Goal: Task Accomplishment & Management: Complete application form

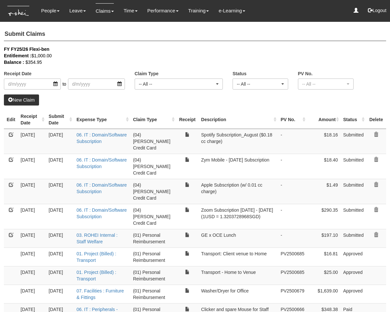
select select "50"
click at [28, 98] on link "New Claim" at bounding box center [21, 99] width 35 height 11
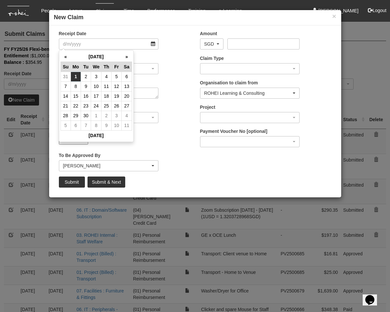
click at [76, 78] on td "1" at bounding box center [76, 77] width 10 height 10
type input "[DATE]"
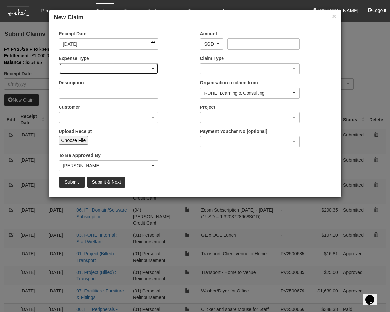
click at [99, 64] on div "button" at bounding box center [108, 69] width 99 height 10
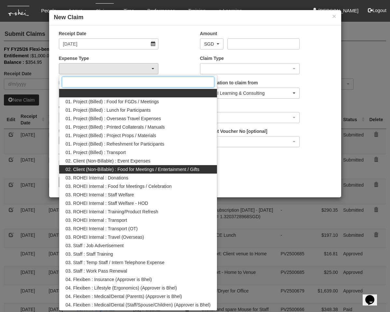
scroll to position [151, 0]
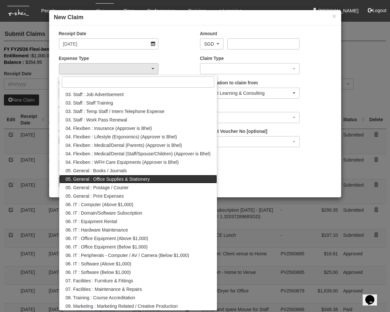
click at [136, 179] on span "05. General : Office Supplies & Stationery" at bounding box center [108, 179] width 84 height 7
select select "147"
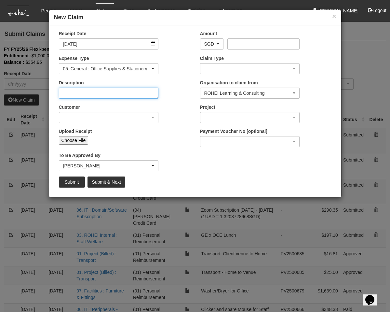
click at [87, 90] on textarea "Description" at bounding box center [109, 93] width 100 height 11
type textarea "First Aid Kit x 4"
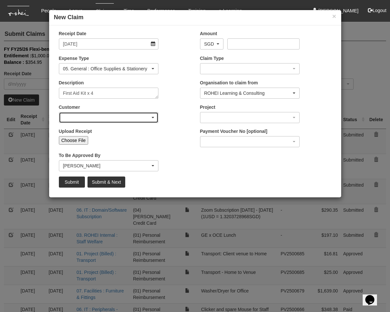
click at [78, 113] on div "button" at bounding box center [108, 117] width 99 height 10
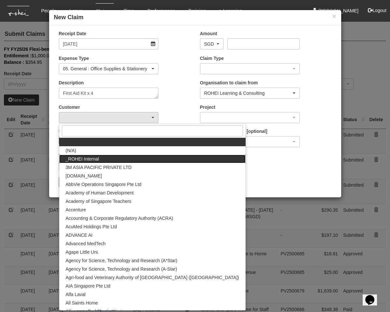
click at [106, 156] on link "_ROHEI Internal" at bounding box center [152, 159] width 187 height 8
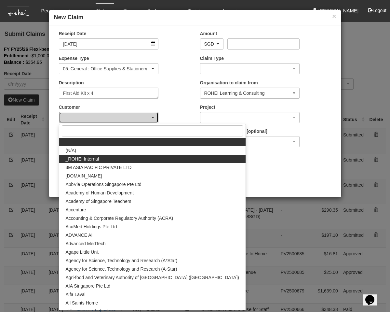
select select "397"
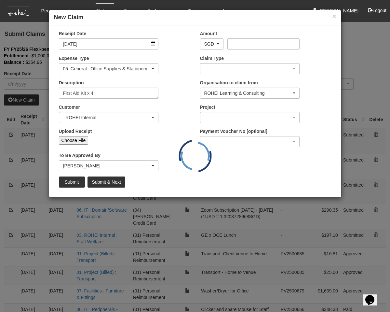
click at [205, 124] on div "Project" at bounding box center [265, 116] width 141 height 24
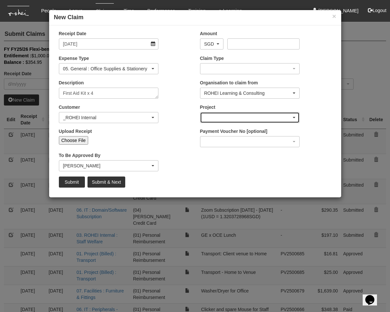
click at [211, 120] on div "button" at bounding box center [250, 117] width 99 height 10
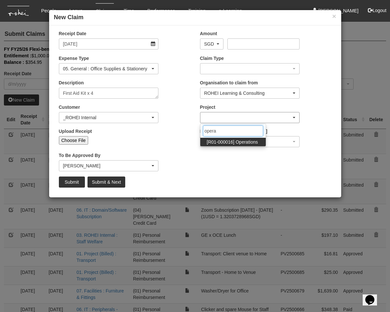
type input "operat"
select select "1509"
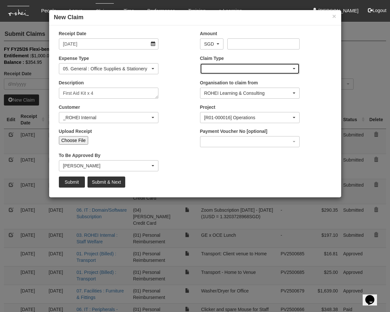
click at [210, 65] on div "button" at bounding box center [250, 69] width 99 height 10
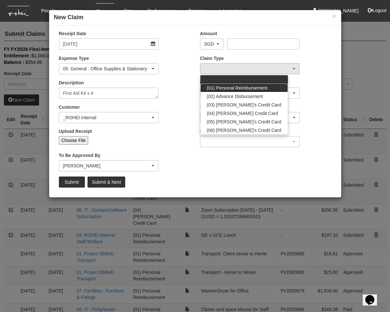
click at [236, 87] on span "(01) Personal Reimbursement" at bounding box center [237, 88] width 61 height 7
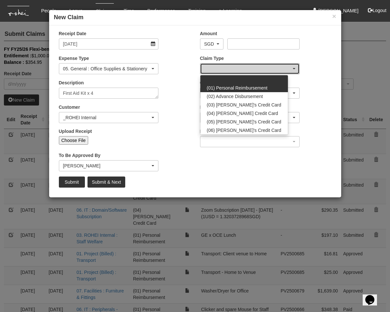
select select "14"
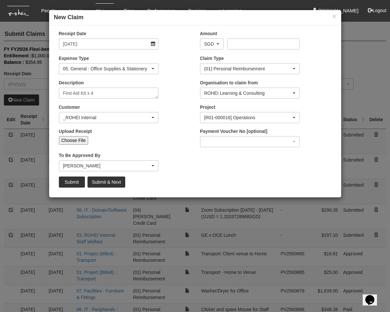
click at [76, 139] on input "Choose File" at bounding box center [74, 140] width 30 height 8
type input "C:\fakepath\Gmail - Your payment has been confirmed.pdf"
type input "Choose Another File"
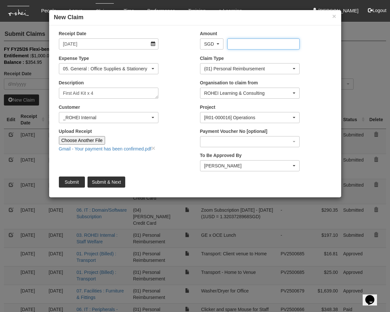
click at [244, 46] on input "Amount" at bounding box center [264, 43] width 72 height 11
type input "75.96"
click at [69, 181] on input "Submit" at bounding box center [72, 182] width 26 height 11
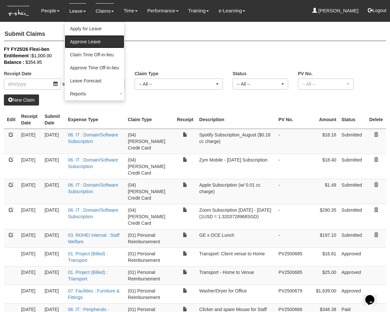
click at [80, 40] on link "Approve Leave" at bounding box center [95, 41] width 60 height 13
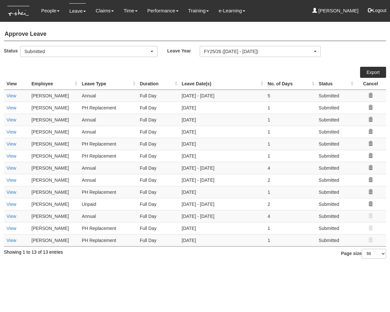
select select "50"
click at [9, 95] on link "View" at bounding box center [12, 95] width 10 height 5
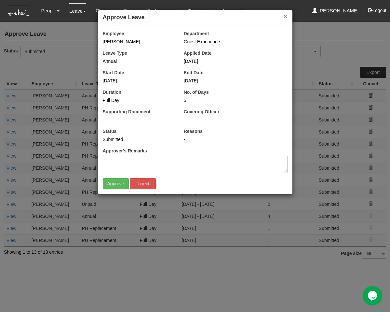
click at [285, 16] on button "×" at bounding box center [286, 16] width 4 height 7
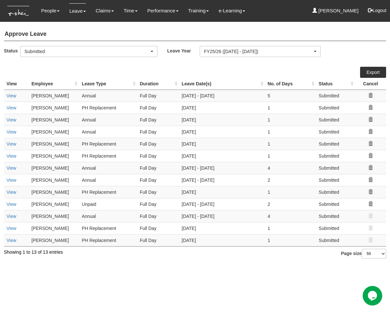
click at [47, 82] on th "Employee" at bounding box center [54, 84] width 50 height 12
click at [11, 192] on link "View" at bounding box center [12, 192] width 10 height 5
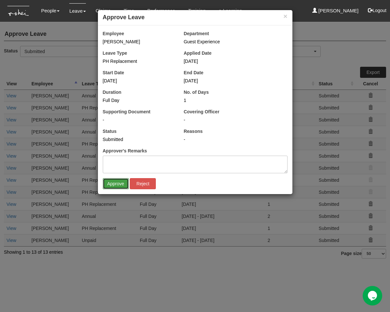
click at [116, 181] on input "Approve" at bounding box center [116, 183] width 26 height 11
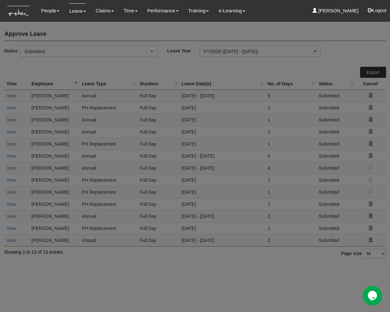
select select "50"
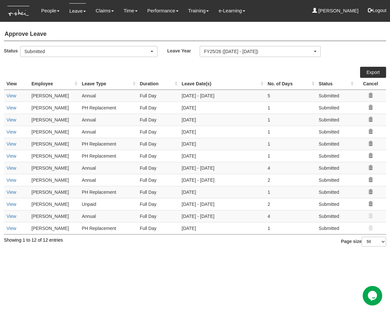
click at [49, 85] on th "Employee" at bounding box center [54, 84] width 50 height 12
click at [11, 180] on link "View" at bounding box center [12, 179] width 10 height 5
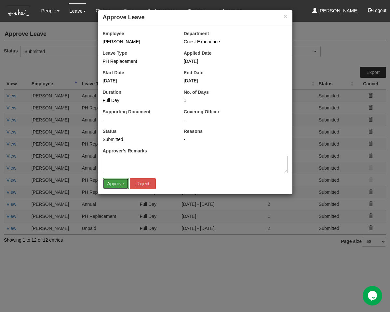
click at [112, 184] on input "Approve" at bounding box center [116, 183] width 26 height 11
select select "50"
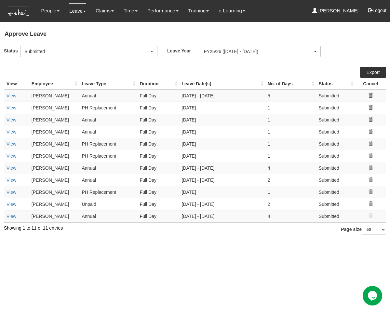
click at [54, 85] on th "Employee" at bounding box center [54, 84] width 50 height 12
click at [11, 165] on link "View" at bounding box center [12, 167] width 10 height 5
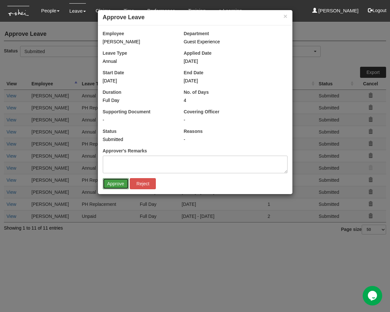
click at [114, 181] on input "Approve" at bounding box center [116, 183] width 26 height 11
select select "50"
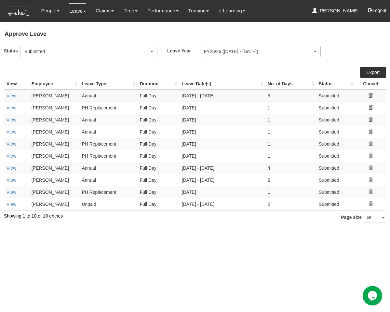
click at [45, 82] on th "Employee" at bounding box center [54, 84] width 50 height 12
drag, startPoint x: 97, startPoint y: 255, endPoint x: 13, endPoint y: 119, distance: 160.4
click at [97, 229] on html "Toggle navigation People Personal Information Staff Directory Leave Apply for L…" at bounding box center [195, 114] width 390 height 229
click at [8, 156] on link "View" at bounding box center [12, 155] width 10 height 5
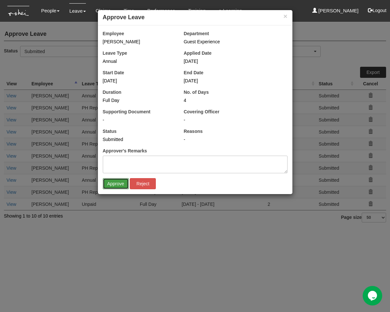
click at [111, 181] on input "Approve" at bounding box center [116, 183] width 26 height 11
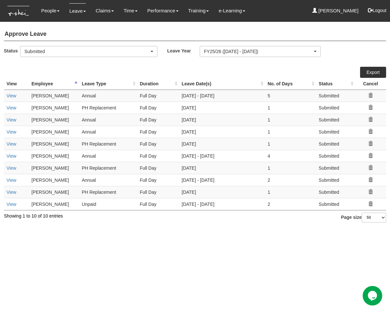
select select "50"
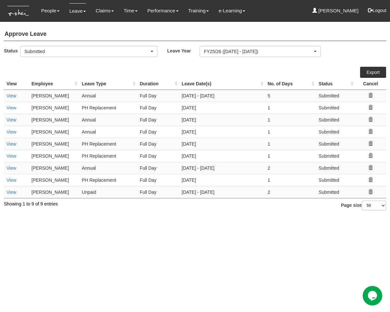
click at [47, 83] on th "Employee" at bounding box center [54, 84] width 50 height 12
click at [42, 85] on th "Employee" at bounding box center [54, 84] width 50 height 12
click at [44, 83] on th "Employee" at bounding box center [54, 84] width 50 height 12
click at [11, 146] on link "View" at bounding box center [12, 143] width 10 height 5
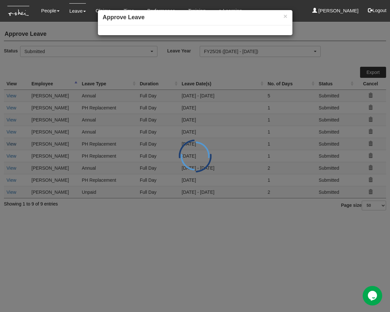
click at [11, 143] on div "× Approve Leave" at bounding box center [195, 156] width 390 height 312
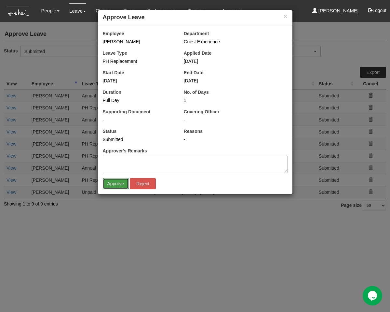
click at [123, 183] on input "Approve" at bounding box center [116, 183] width 26 height 11
select select "50"
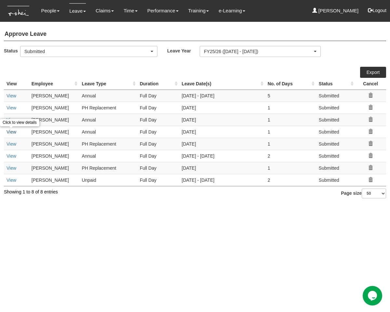
click at [11, 132] on link "View" at bounding box center [12, 131] width 10 height 5
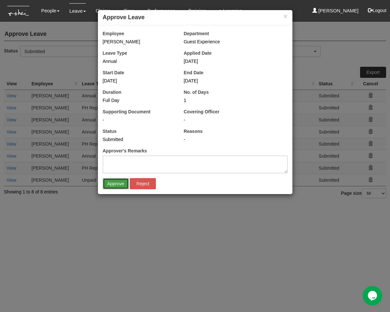
click at [112, 184] on input "Approve" at bounding box center [116, 183] width 26 height 11
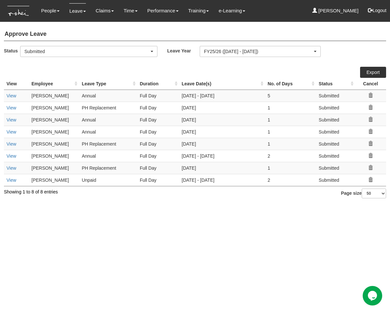
select select "50"
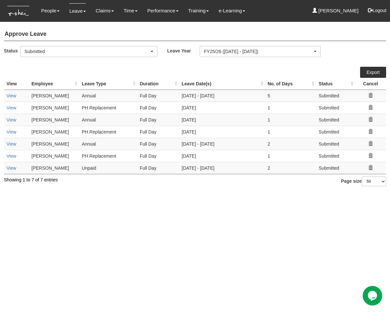
click at [36, 83] on th "Employee" at bounding box center [54, 84] width 50 height 12
click at [13, 120] on link "View" at bounding box center [12, 119] width 10 height 5
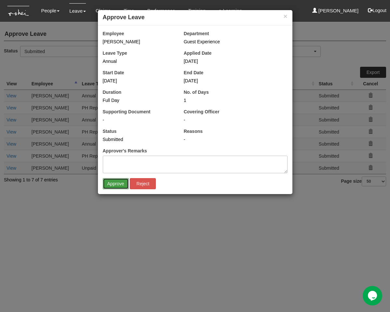
click at [115, 184] on input "Approve" at bounding box center [116, 183] width 26 height 11
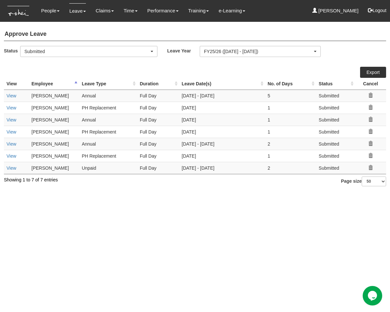
click at [45, 83] on th "Employee" at bounding box center [54, 84] width 50 height 12
select select "50"
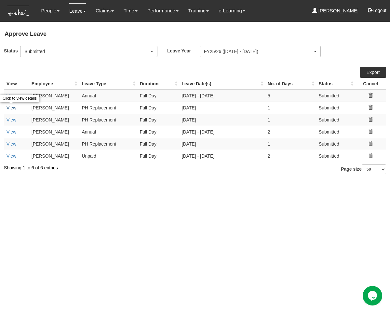
click at [10, 106] on link "View" at bounding box center [12, 107] width 10 height 5
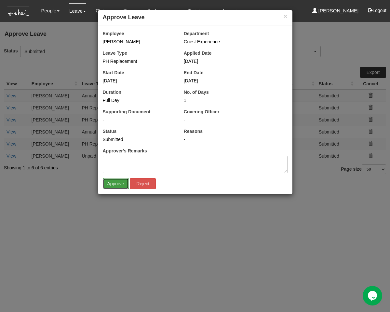
click at [110, 178] on input "Approve" at bounding box center [116, 183] width 26 height 11
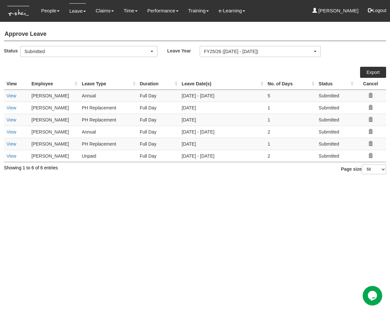
select select "50"
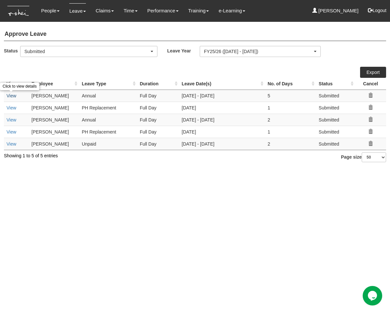
click at [11, 94] on link "View" at bounding box center [12, 95] width 10 height 5
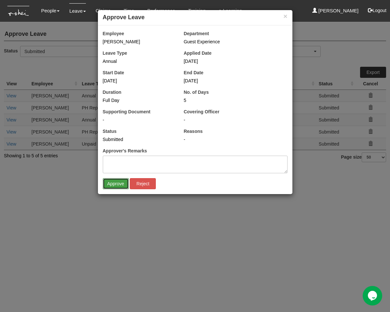
click at [114, 181] on input "Approve" at bounding box center [116, 183] width 26 height 11
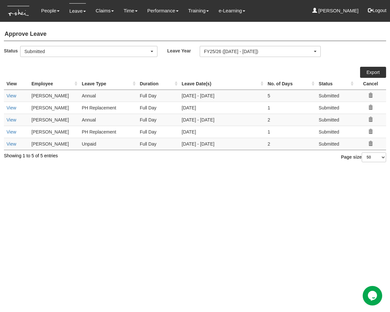
select select "50"
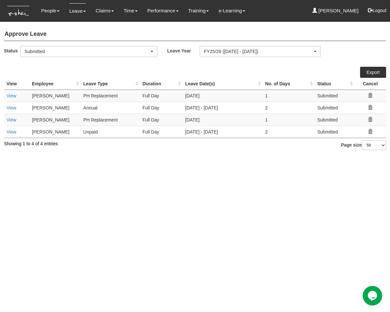
click at [167, 153] on html "Toggle navigation People Personal Information Staff Directory Leave Apply for L…" at bounding box center [195, 78] width 390 height 157
click at [11, 134] on link "View" at bounding box center [12, 131] width 10 height 5
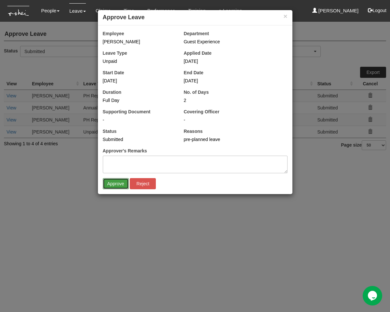
click at [115, 184] on input "Approve" at bounding box center [116, 183] width 26 height 11
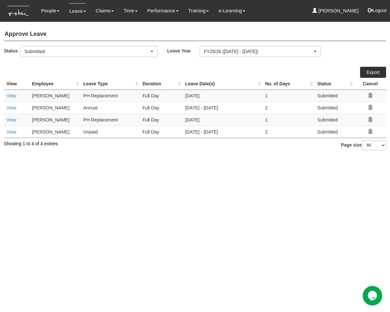
select select "50"
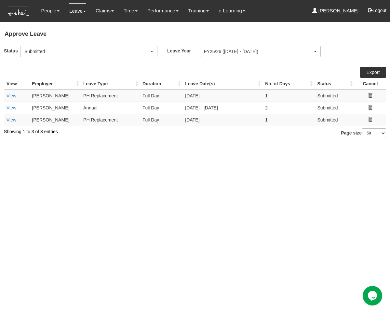
click at [112, 145] on html "Toggle navigation People Personal Information Staff Directory Leave Apply for L…" at bounding box center [195, 72] width 390 height 145
click at [9, 118] on link "View" at bounding box center [12, 119] width 10 height 5
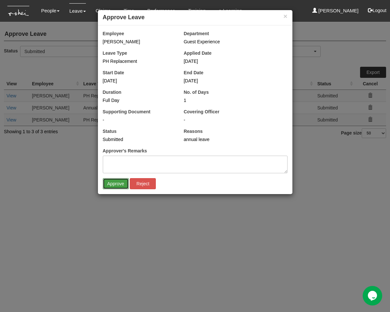
click at [116, 181] on input "Approve" at bounding box center [116, 183] width 26 height 11
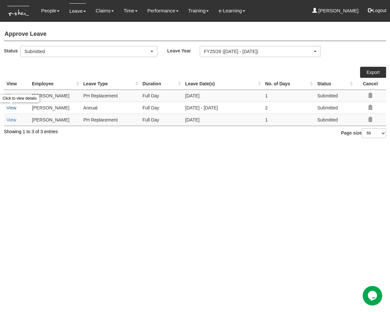
select select "50"
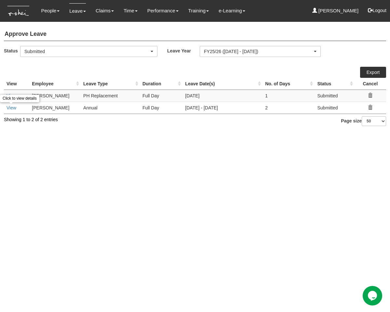
click at [12, 108] on link "View" at bounding box center [12, 107] width 10 height 5
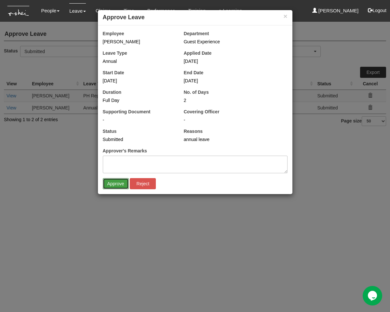
click at [113, 188] on input "Approve" at bounding box center [116, 183] width 26 height 11
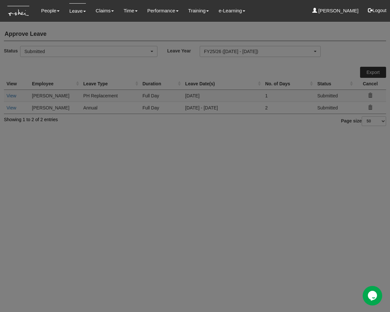
select select "50"
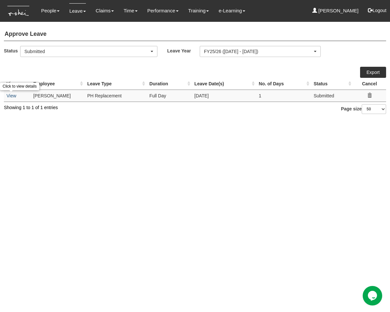
click at [10, 96] on link "View" at bounding box center [12, 95] width 10 height 5
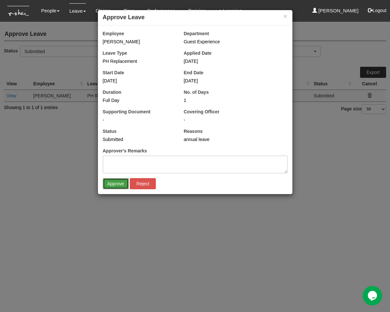
click at [111, 183] on input "Approve" at bounding box center [116, 183] width 26 height 11
select select "50"
